Goal: Task Accomplishment & Management: Complete application form

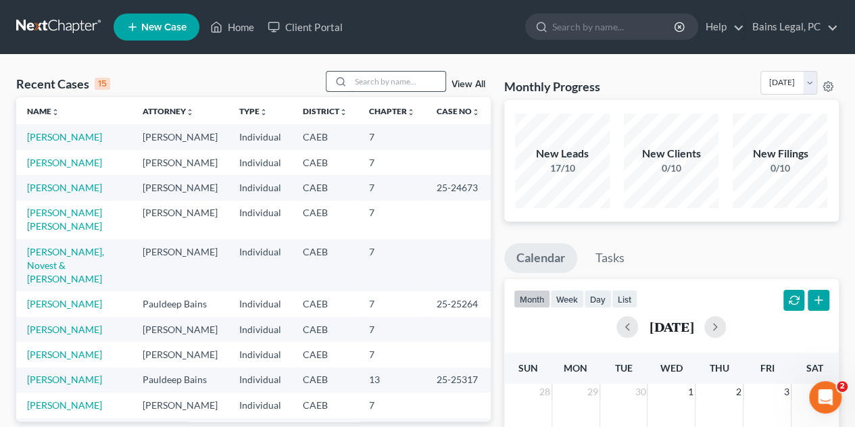
click at [387, 83] on input "search" at bounding box center [398, 82] width 95 height 20
click at [400, 85] on input "search" at bounding box center [398, 82] width 95 height 20
type input "r"
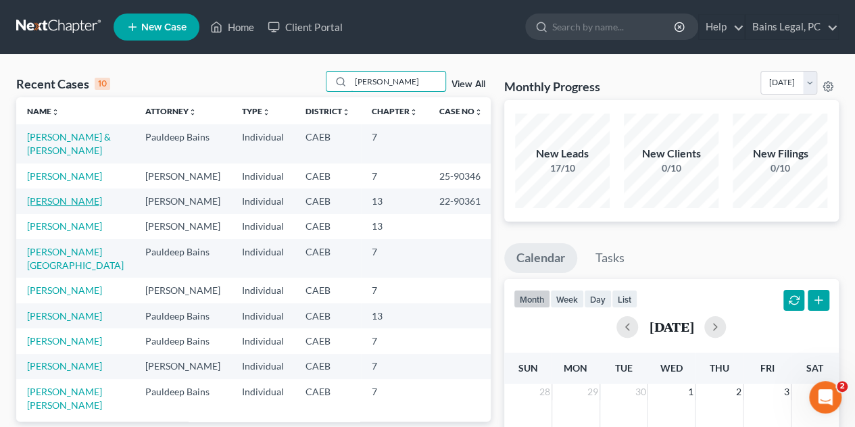
type input "[PERSON_NAME]"
click at [82, 199] on link "[PERSON_NAME]" at bounding box center [64, 200] width 75 height 11
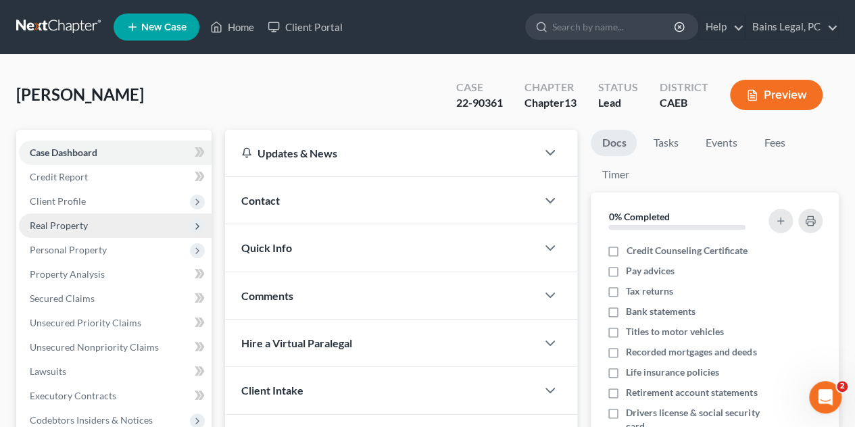
click at [70, 228] on span "Real Property" at bounding box center [59, 225] width 58 height 11
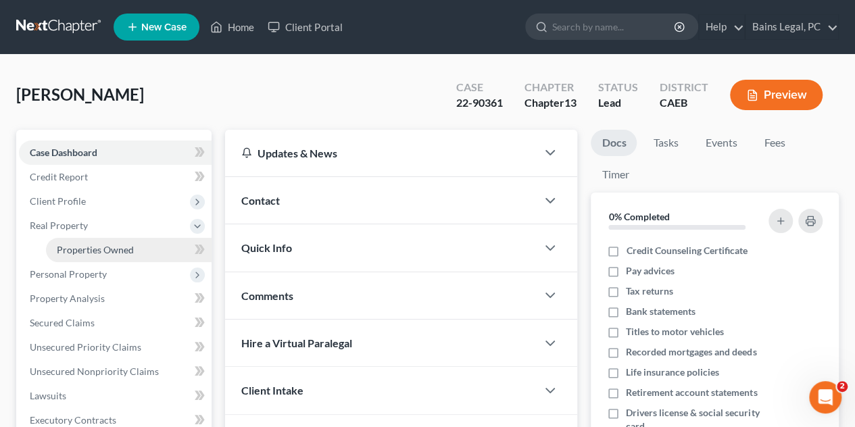
click at [87, 248] on span "Properties Owned" at bounding box center [95, 249] width 77 height 11
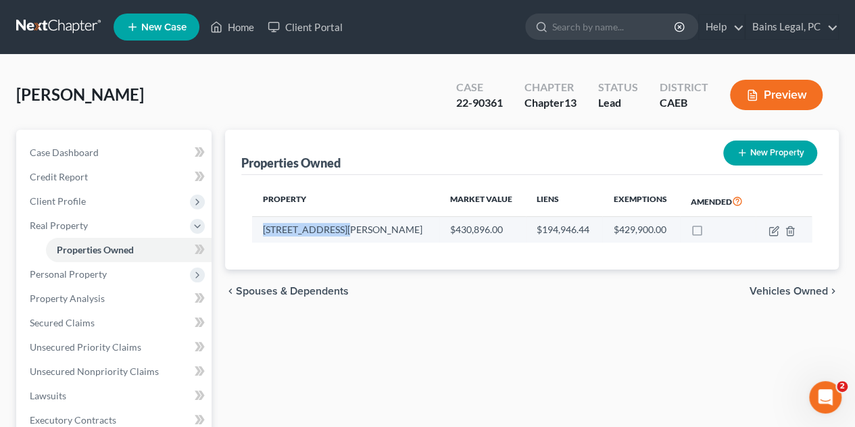
drag, startPoint x: 272, startPoint y: 231, endPoint x: 358, endPoint y: 239, distance: 87.0
click at [358, 239] on td "[STREET_ADDRESS][PERSON_NAME]" at bounding box center [345, 230] width 187 height 26
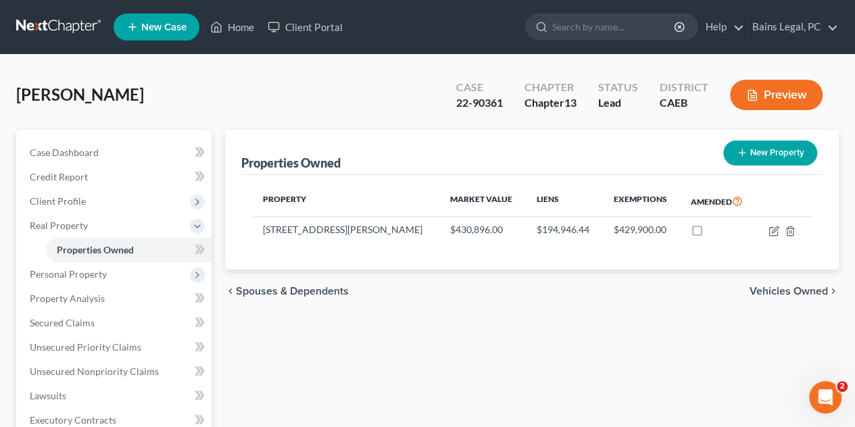
click at [367, 243] on div "Property Market Value Liens Exemptions Amended [STREET_ADDRESS][PERSON_NAME] $4…" at bounding box center [531, 222] width 581 height 95
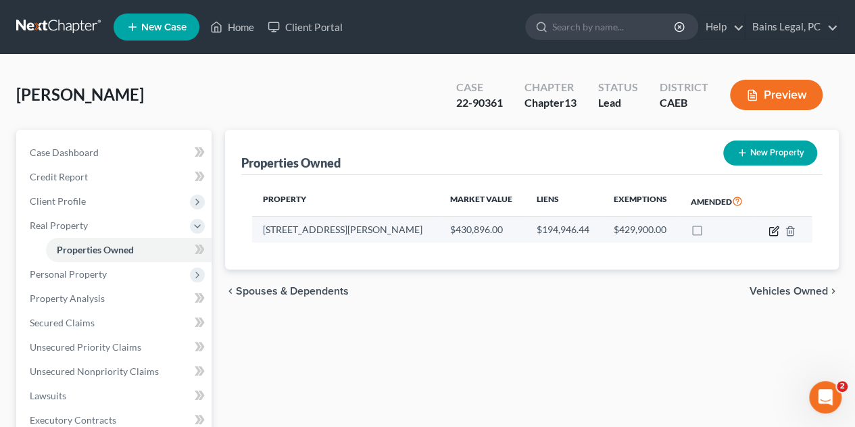
click at [771, 228] on icon "button" at bounding box center [774, 231] width 11 height 11
select select "4"
select select "0"
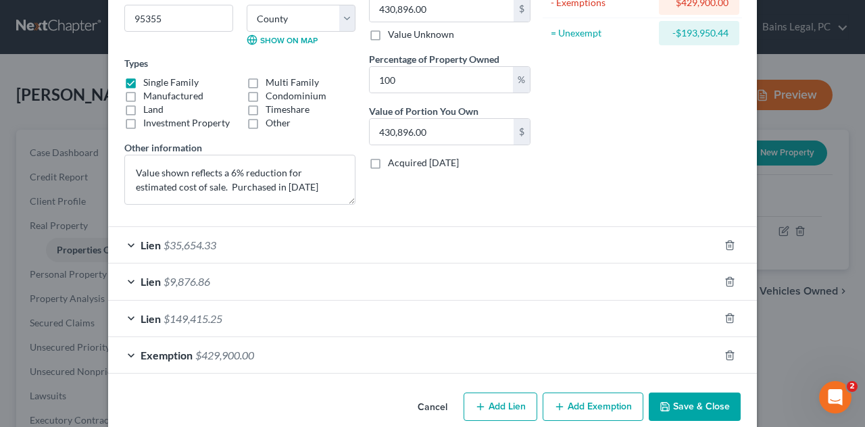
scroll to position [202, 0]
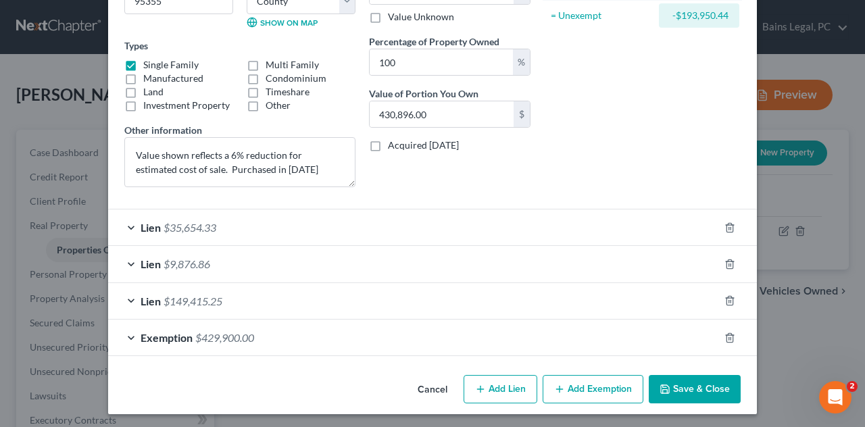
click at [243, 337] on span "$429,900.00" at bounding box center [224, 337] width 59 height 13
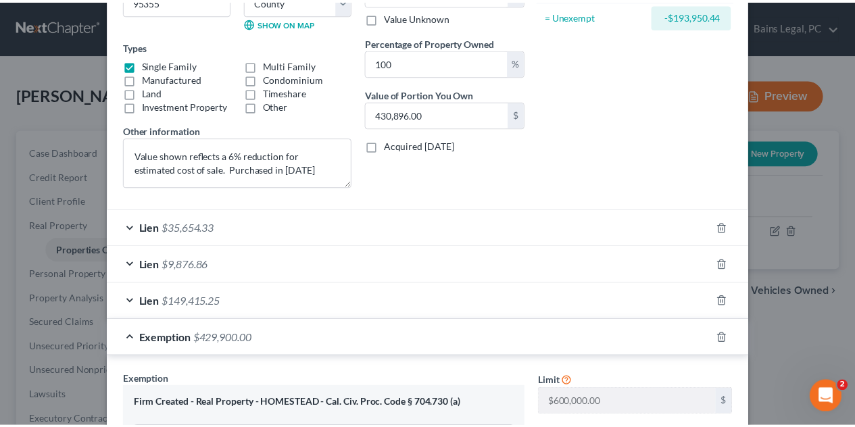
scroll to position [0, 0]
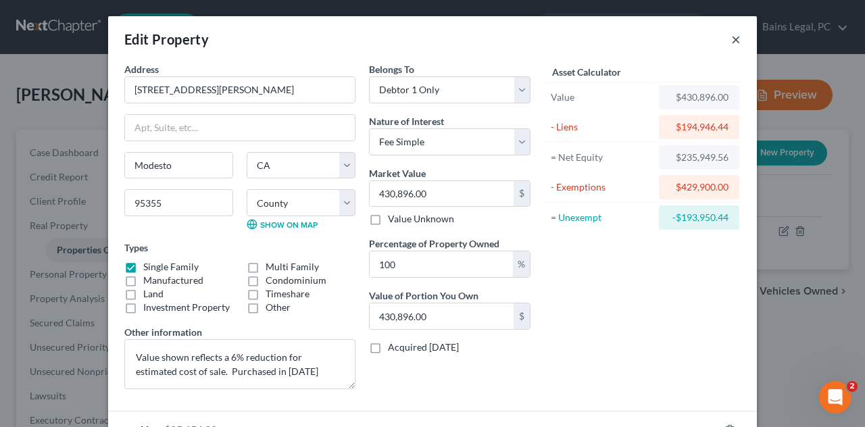
click at [732, 41] on button "×" at bounding box center [736, 39] width 9 height 16
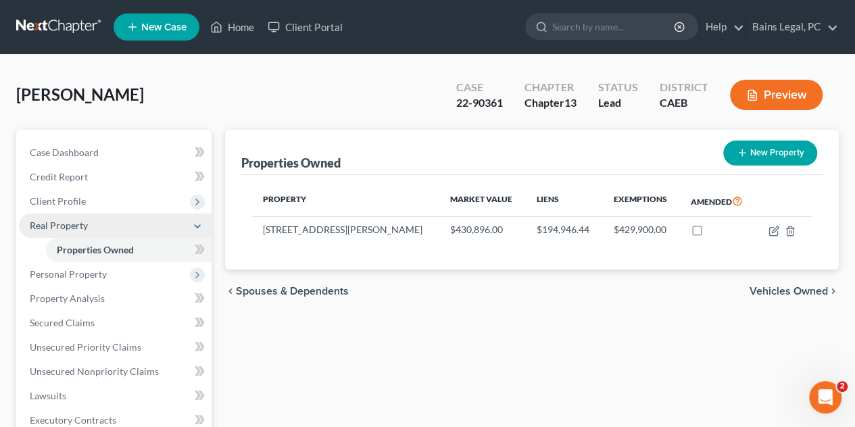
click at [85, 228] on span "Real Property" at bounding box center [59, 225] width 58 height 11
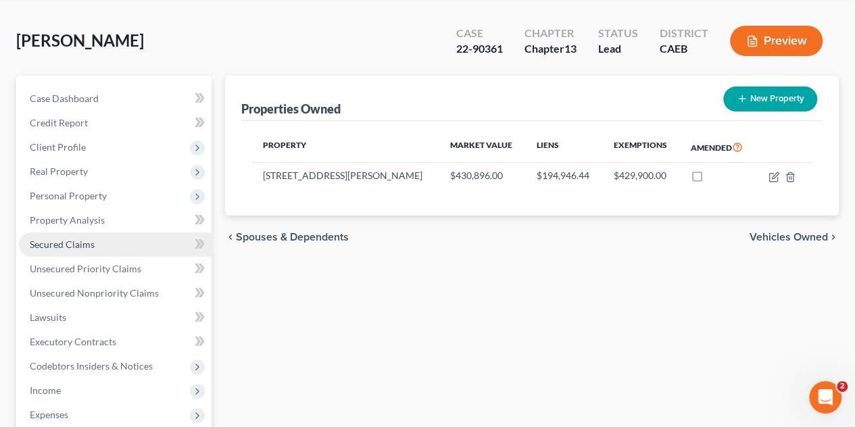
scroll to position [135, 0]
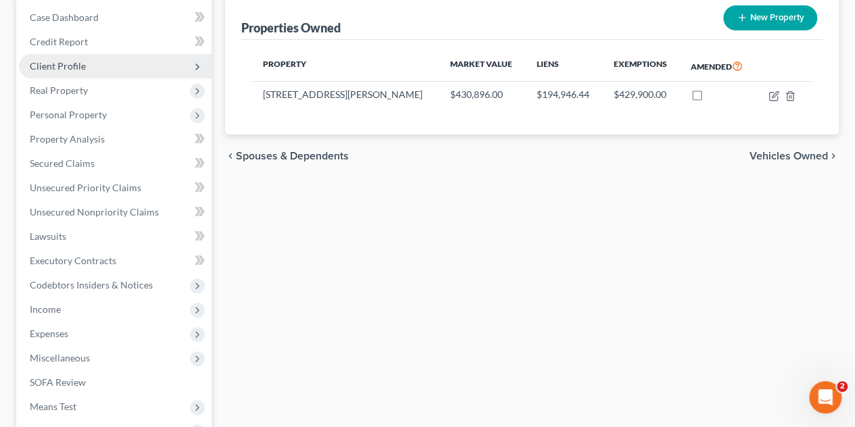
click at [65, 72] on span "Client Profile" at bounding box center [115, 66] width 193 height 24
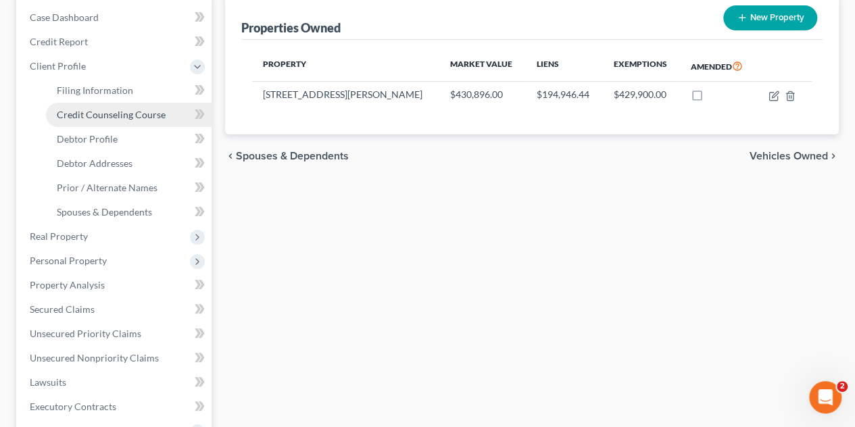
click at [85, 117] on span "Credit Counseling Course" at bounding box center [111, 114] width 109 height 11
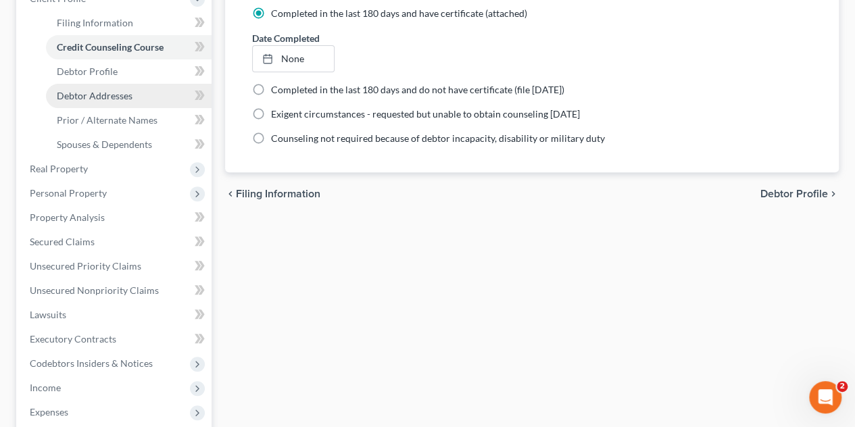
click at [114, 98] on span "Debtor Addresses" at bounding box center [95, 95] width 76 height 11
